Goal: Book appointment/travel/reservation

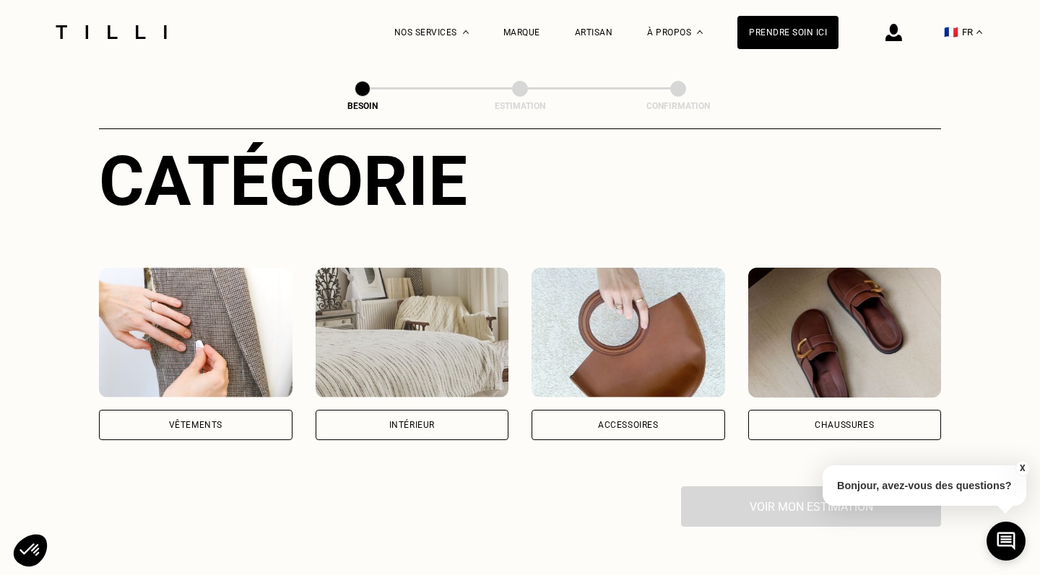
scroll to position [164, 0]
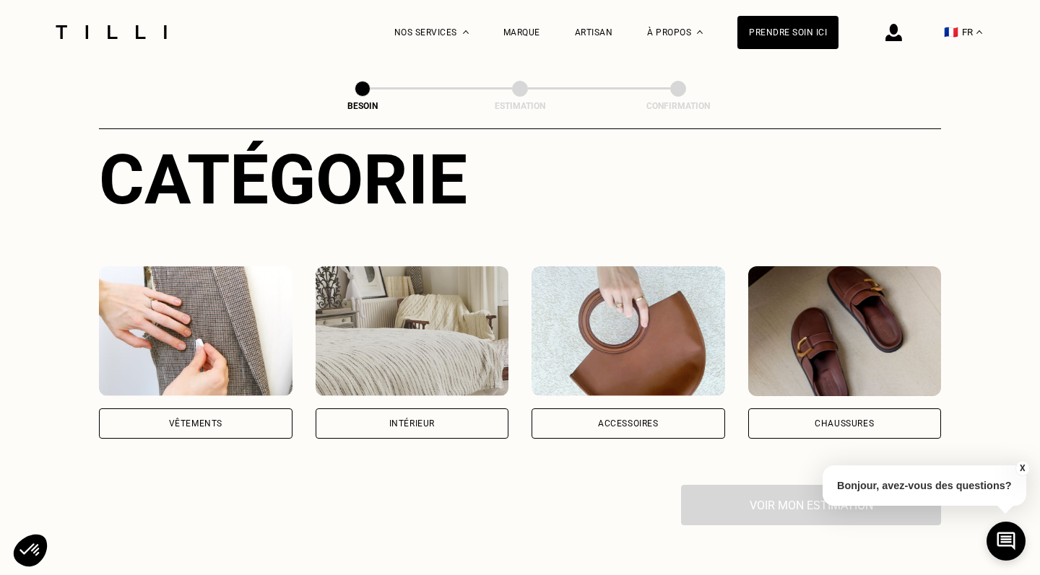
click at [406, 419] on div "Intérieur" at bounding box center [411, 423] width 45 height 9
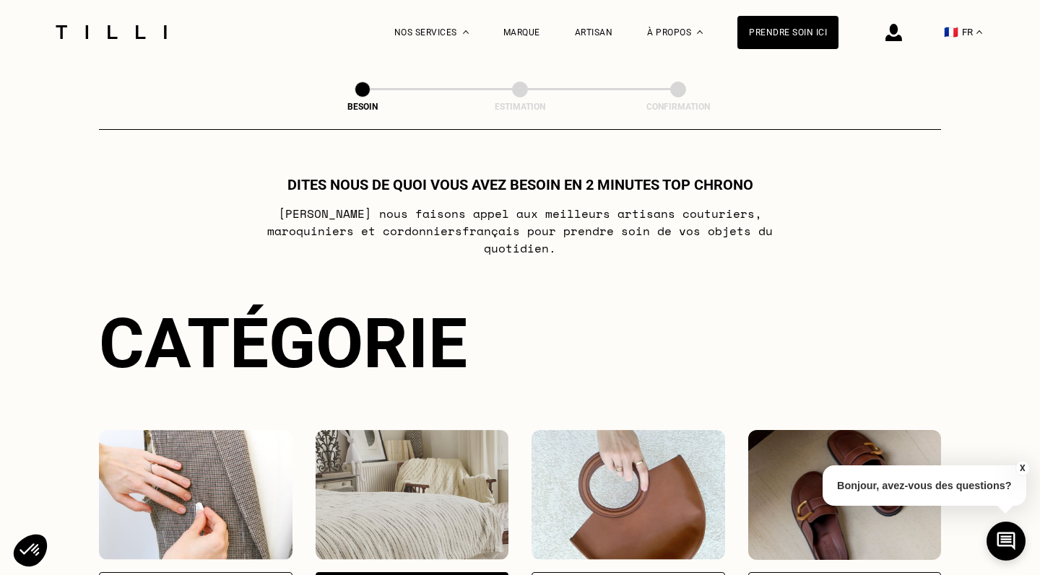
scroll to position [0, 0]
click at [975, 30] on button "🇫🇷 FR" at bounding box center [962, 32] width 53 height 64
click at [822, 75] on div "Besoin Estimation Confirmation" at bounding box center [520, 97] width 842 height 66
click at [90, 26] on img at bounding box center [111, 32] width 121 height 14
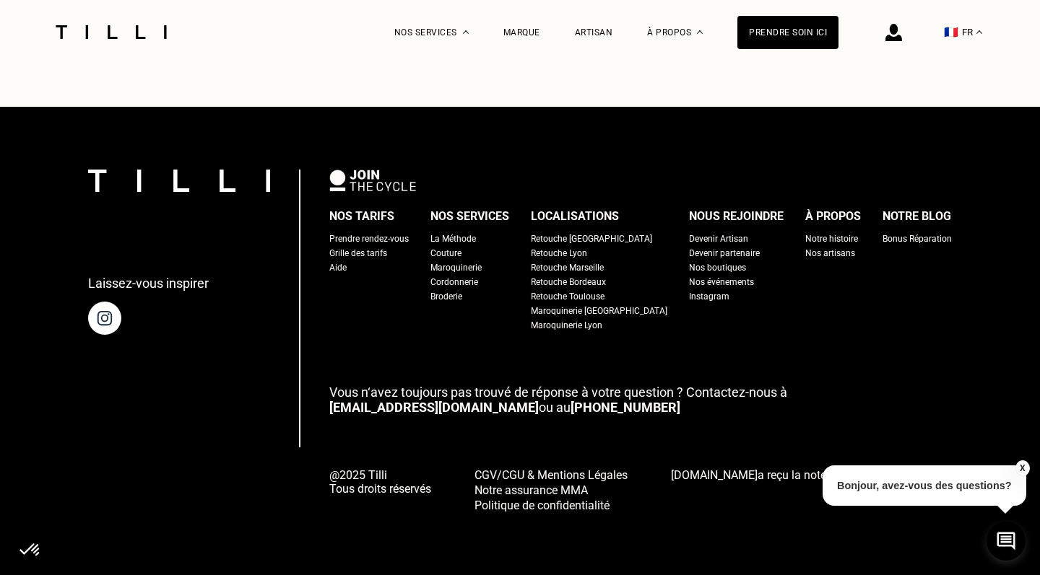
scroll to position [3666, 0]
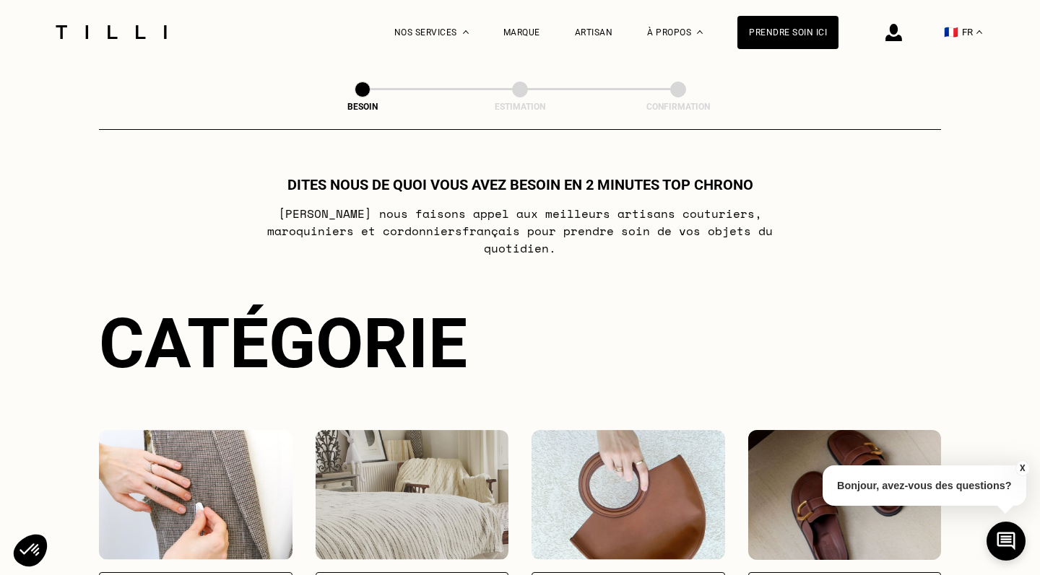
select select "FR"
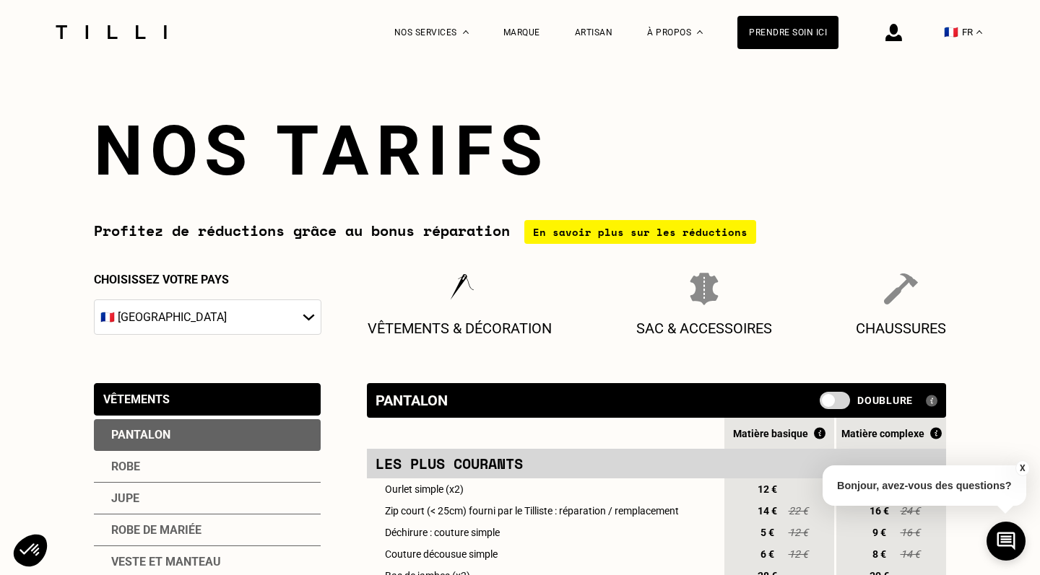
scroll to position [1060, 0]
